Goal: Task Accomplishment & Management: Manage account settings

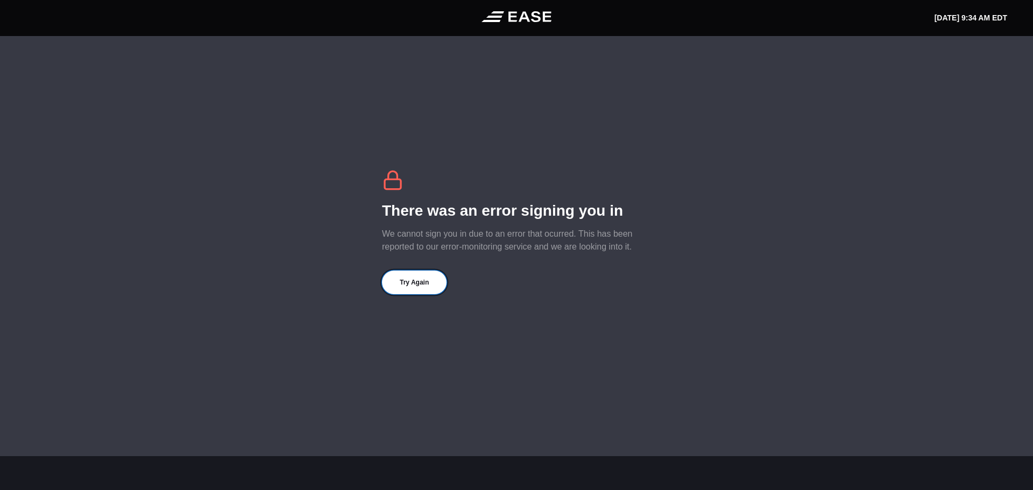
click at [426, 284] on button "Try Again" at bounding box center [414, 283] width 65 height 24
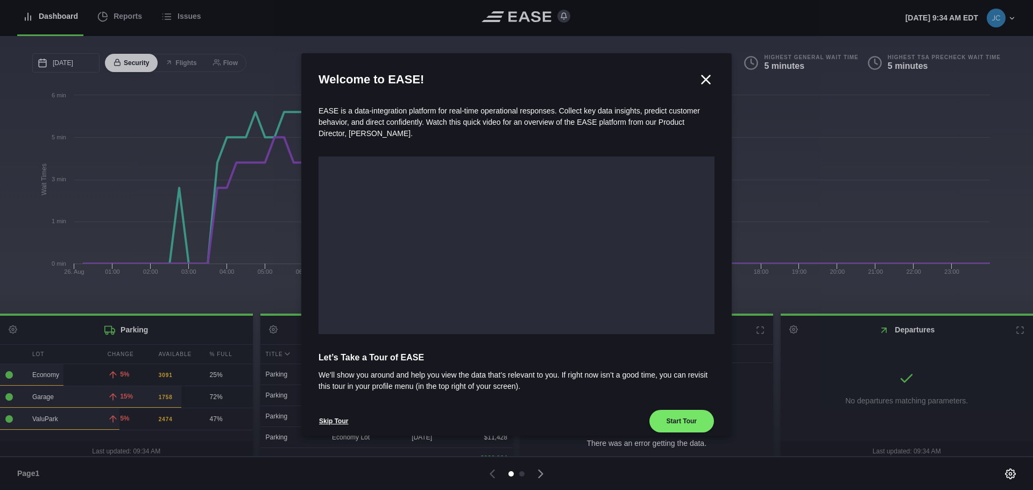
click at [702, 74] on icon at bounding box center [706, 80] width 16 height 16
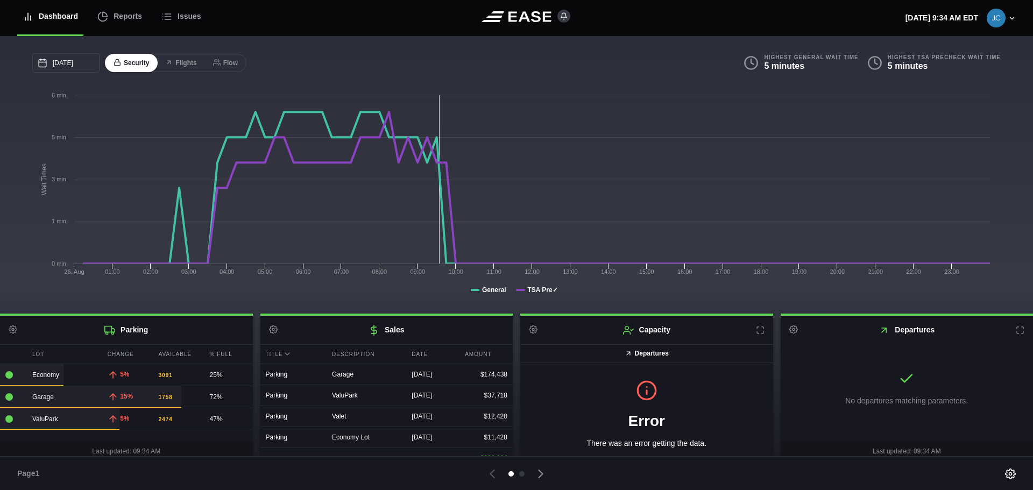
click at [273, 332] on icon at bounding box center [273, 330] width 9 height 9
click at [287, 353] on link "Settings" at bounding box center [326, 351] width 125 height 22
select select "title"
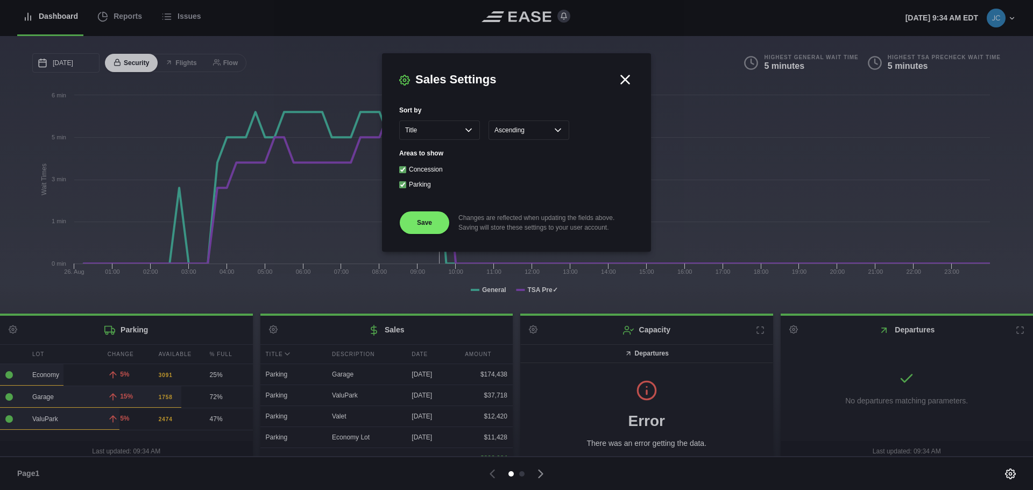
click at [424, 173] on label "Concession" at bounding box center [426, 170] width 34 height 8
click at [406, 173] on input "Concession" at bounding box center [402, 169] width 7 height 7
checkbox input "false"
click at [428, 221] on button "Save" at bounding box center [424, 223] width 51 height 24
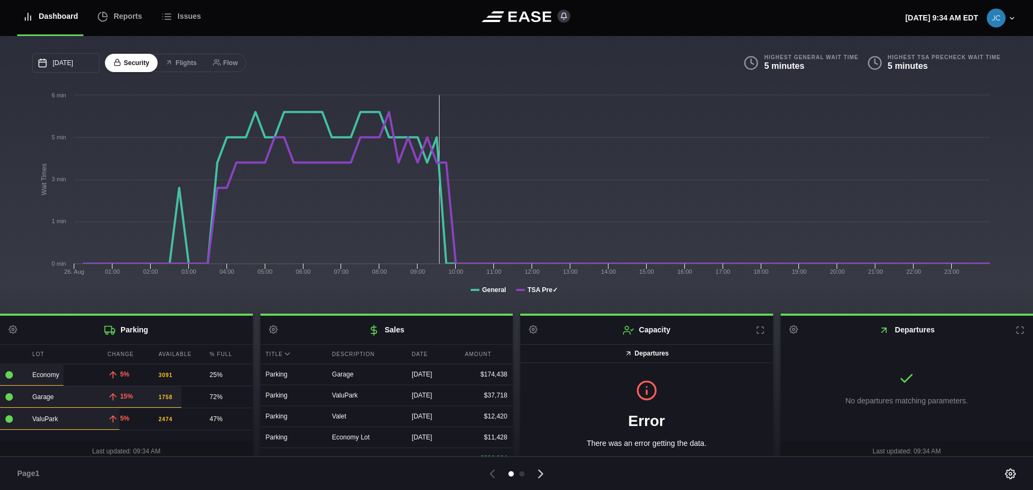
click at [539, 472] on icon at bounding box center [540, 474] width 15 height 15
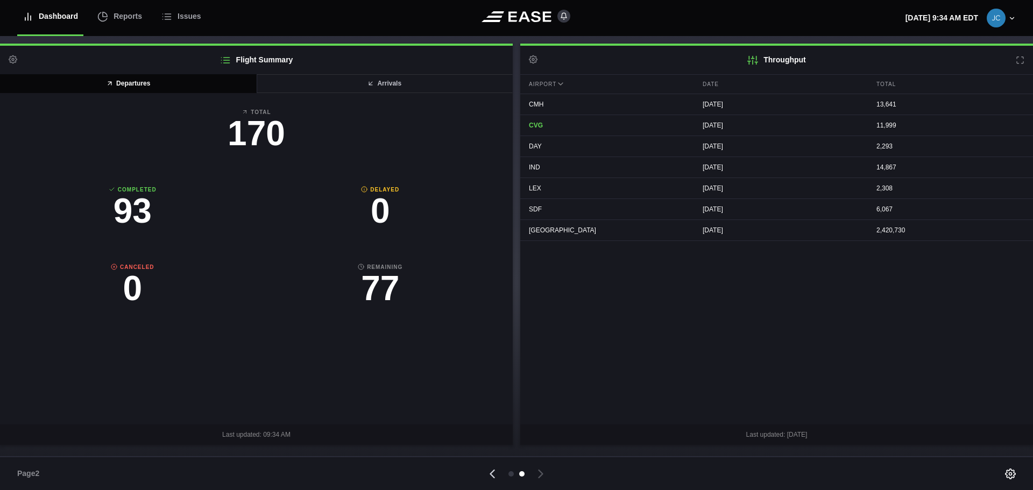
click at [491, 472] on icon at bounding box center [492, 474] width 15 height 15
